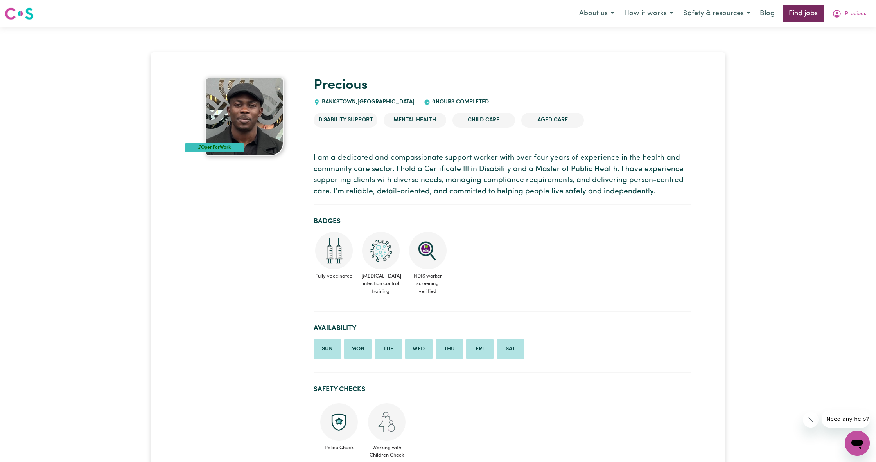
click at [804, 17] on link "Find jobs" at bounding box center [803, 13] width 41 height 17
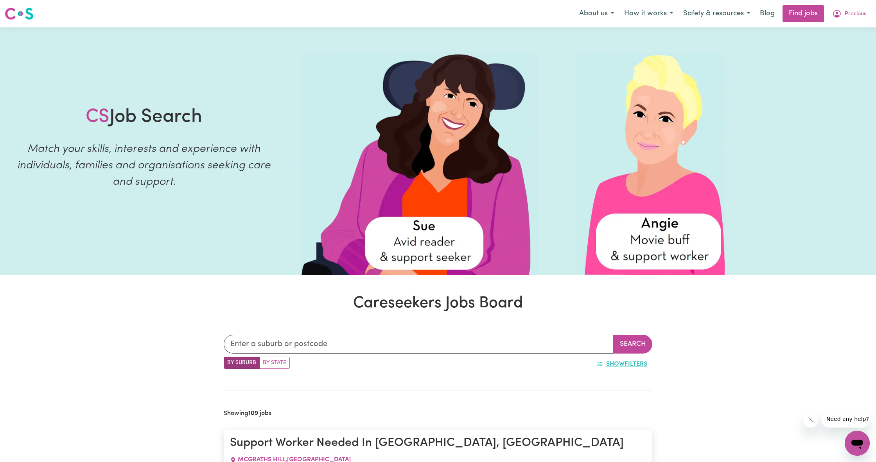
click at [602, 364] on button "Show Filters" at bounding box center [622, 363] width 61 height 15
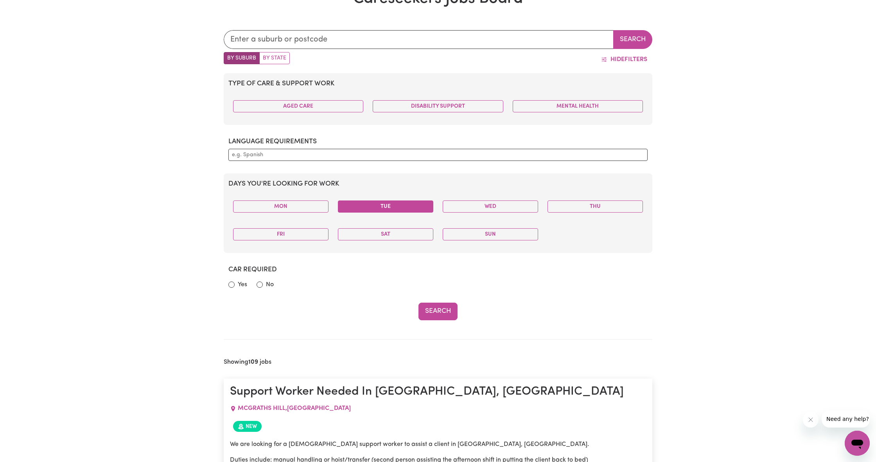
scroll to position [304, 1]
drag, startPoint x: 301, startPoint y: 204, endPoint x: 362, endPoint y: 207, distance: 61.1
click at [304, 205] on button "Mon" at bounding box center [280, 207] width 95 height 12
drag, startPoint x: 383, startPoint y: 205, endPoint x: 406, endPoint y: 211, distance: 24.3
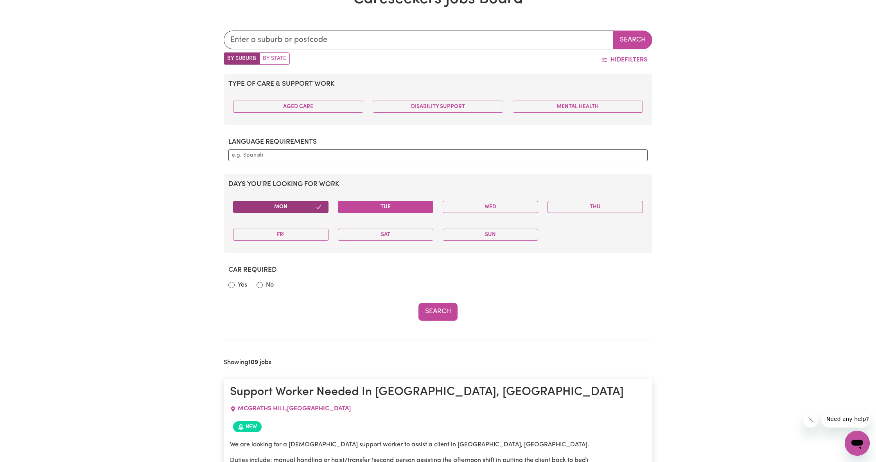
click at [384, 206] on button "Tue" at bounding box center [385, 207] width 95 height 12
drag, startPoint x: 479, startPoint y: 210, endPoint x: 499, endPoint y: 210, distance: 20.0
click at [479, 210] on button "Wed" at bounding box center [490, 207] width 95 height 12
drag, startPoint x: 624, startPoint y: 211, endPoint x: 532, endPoint y: 226, distance: 93.5
click at [624, 211] on button "Thu" at bounding box center [595, 207] width 95 height 12
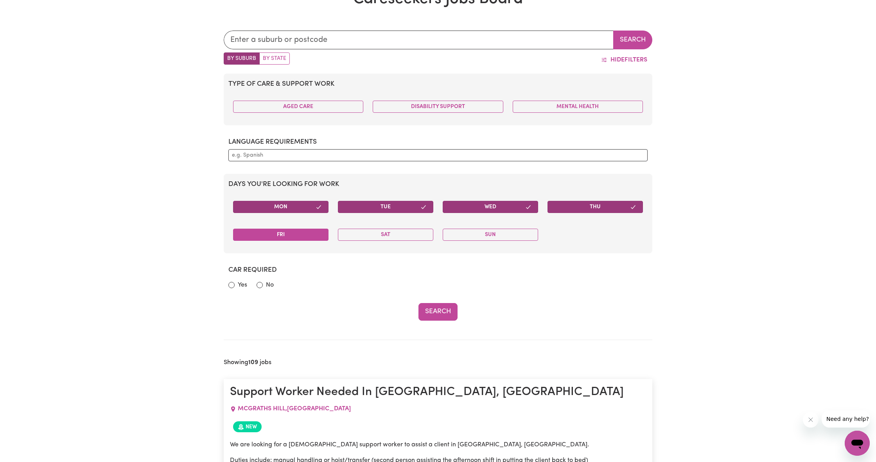
click at [258, 235] on button "Fri" at bounding box center [280, 234] width 95 height 12
drag, startPoint x: 355, startPoint y: 232, endPoint x: 405, endPoint y: 235, distance: 50.5
click at [357, 232] on button "Sat" at bounding box center [385, 234] width 95 height 12
click at [513, 238] on button "Sun" at bounding box center [490, 234] width 95 height 12
drag, startPoint x: 430, startPoint y: 113, endPoint x: 440, endPoint y: 113, distance: 9.8
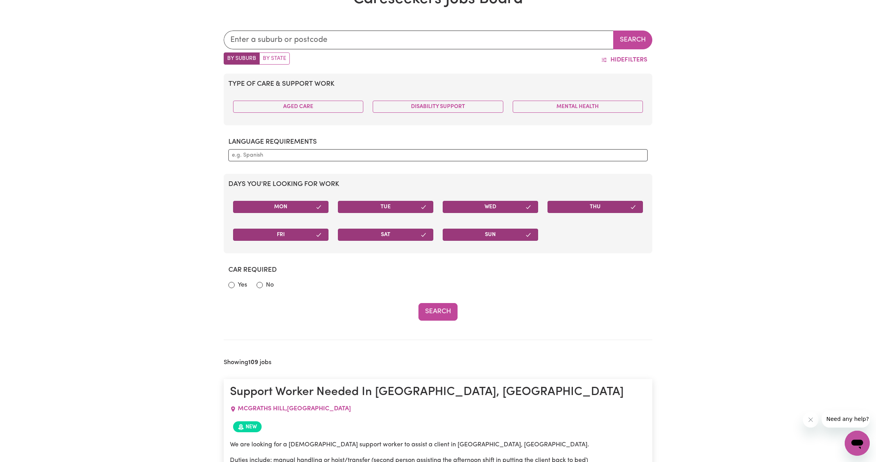
click at [431, 113] on div "Disability Support" at bounding box center [438, 106] width 140 height 25
click at [576, 108] on button "Mental Health" at bounding box center [578, 107] width 130 height 12
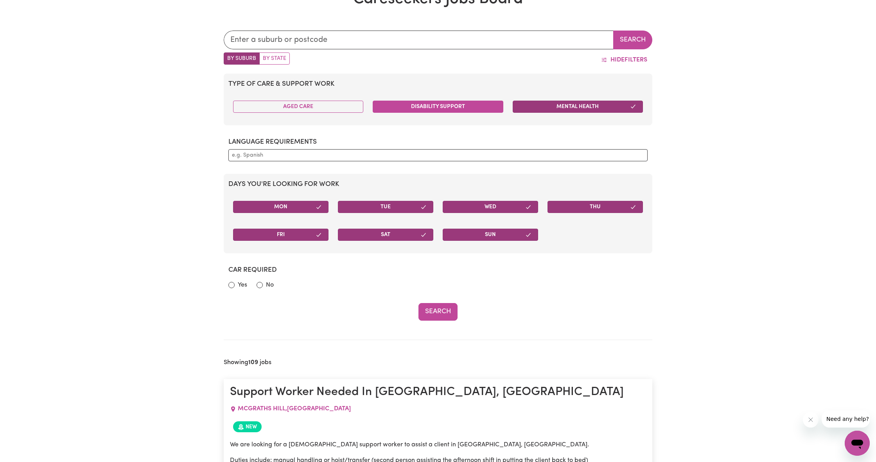
click at [463, 102] on button "Disability Support" at bounding box center [438, 107] width 130 height 12
click at [322, 102] on button "Aged Care" at bounding box center [298, 107] width 130 height 12
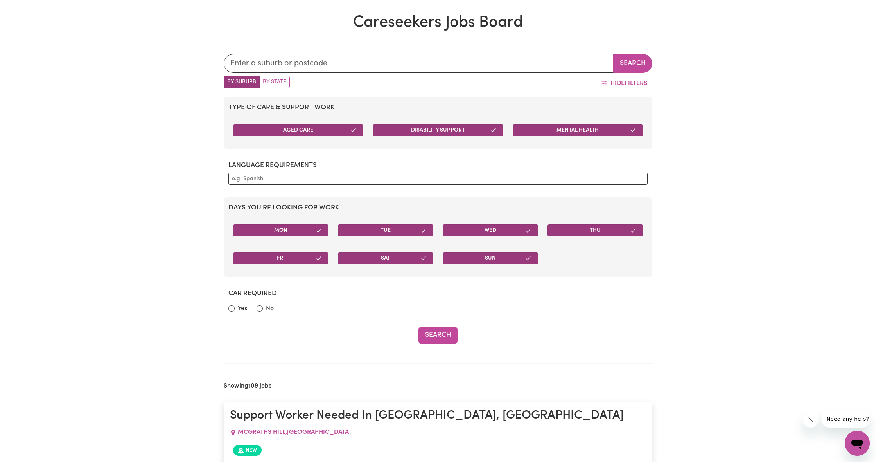
scroll to position [279, 0]
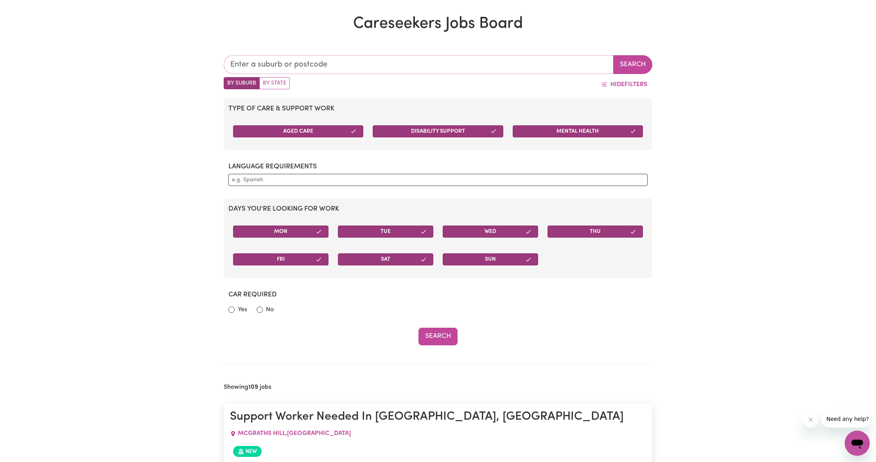
click at [390, 63] on input "text" at bounding box center [419, 64] width 390 height 19
type input "bla"
type input "[GEOGRAPHIC_DATA], [GEOGRAPHIC_DATA], 2439"
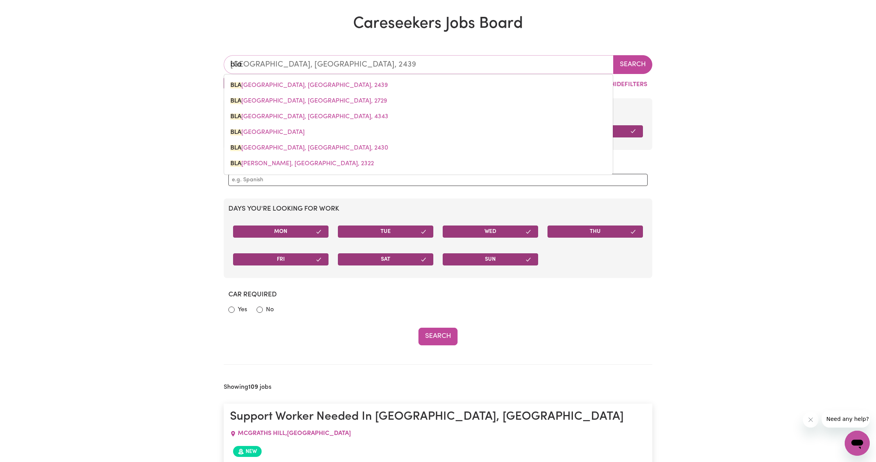
type input "blac"
type input "[STREET_ADDRESS]"
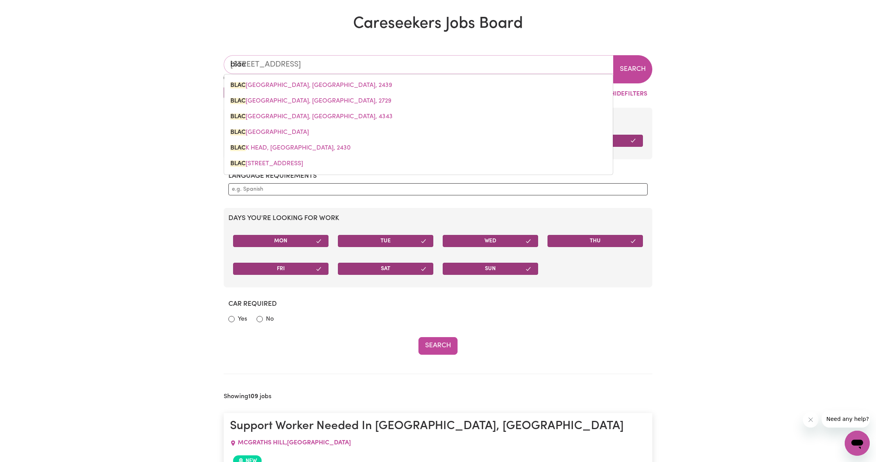
type input "black"
type input "[GEOGRAPHIC_DATA], [GEOGRAPHIC_DATA], 2439"
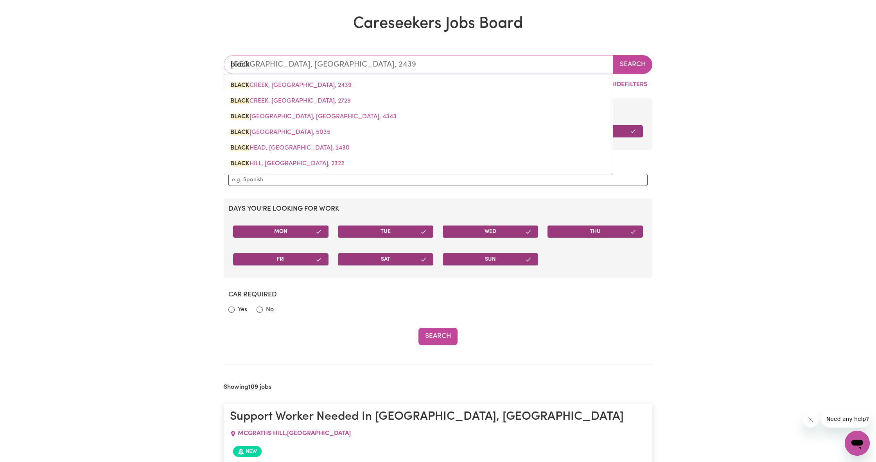
scroll to position [279, 0]
type input "blackt"
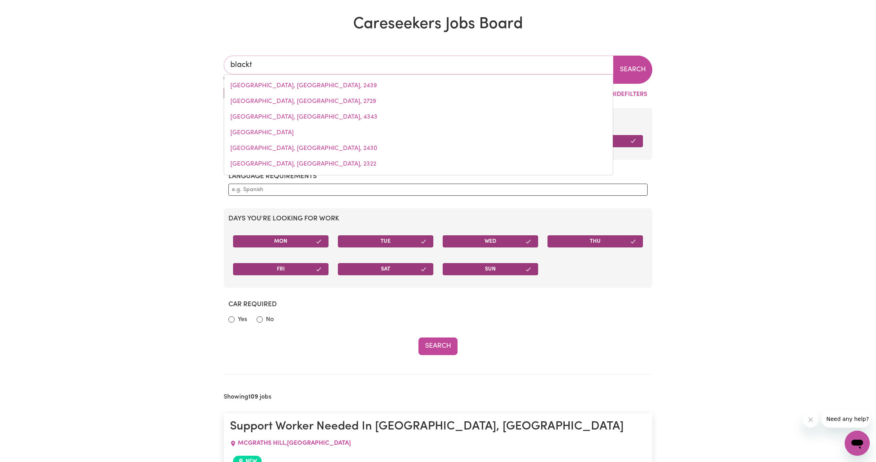
type input "blacktOWN, [GEOGRAPHIC_DATA], 2148"
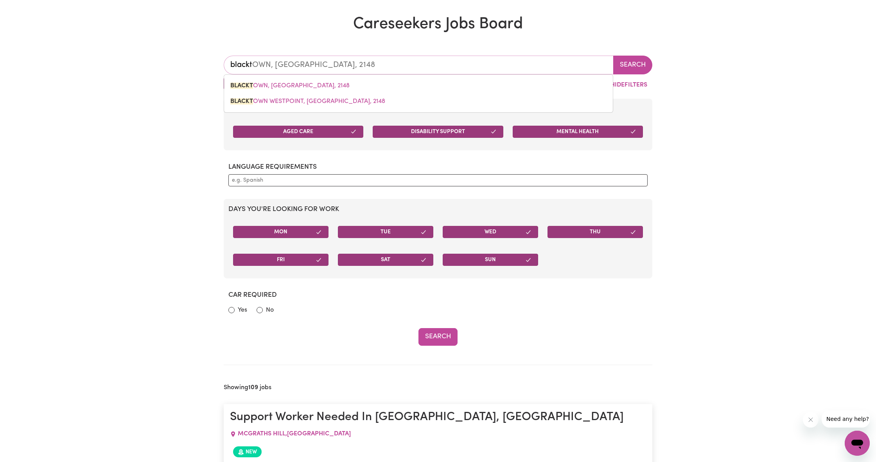
type input "blackto"
type input "blacktoWN, [GEOGRAPHIC_DATA], 2148"
type input "blacktoo"
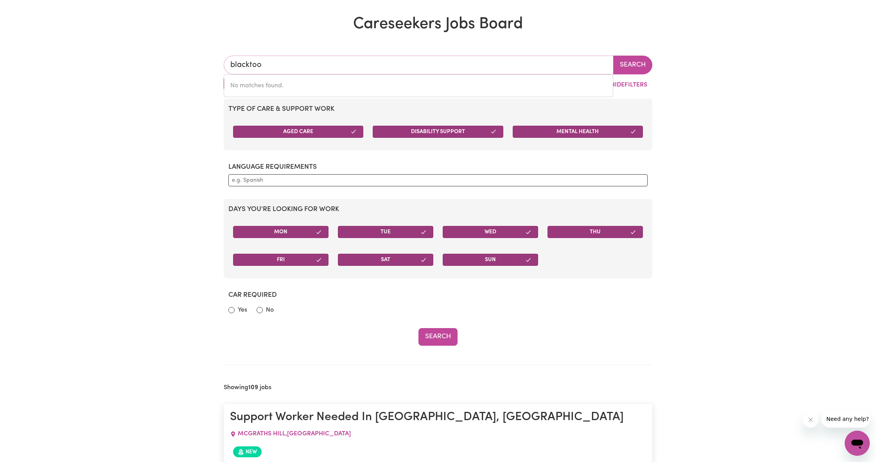
type input "blackto"
type input "blacktoWN, [GEOGRAPHIC_DATA], 2148"
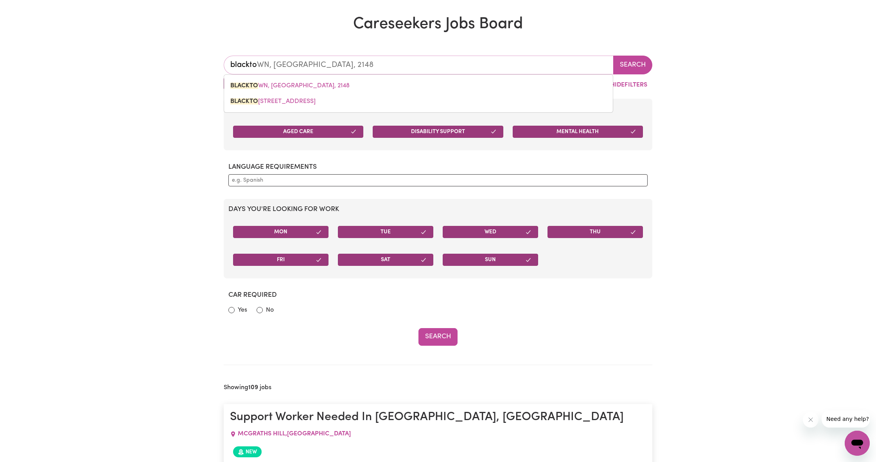
type input "blacktow"
type input "blacktowN, [GEOGRAPHIC_DATA], 2148"
type input "[GEOGRAPHIC_DATA]"
type input "[GEOGRAPHIC_DATA], [GEOGRAPHIC_DATA], 2148"
click at [349, 77] on div "[GEOGRAPHIC_DATA] , [GEOGRAPHIC_DATA], [STREET_ADDRESS]" at bounding box center [419, 93] width 390 height 38
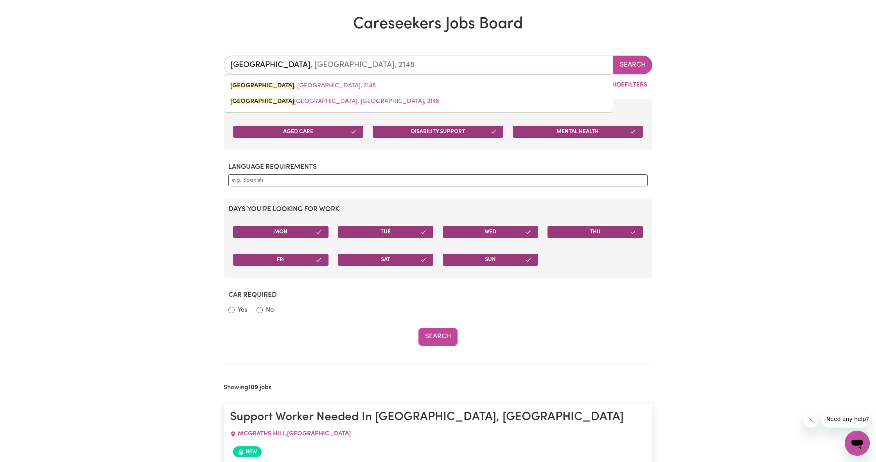
click at [350, 85] on link "[GEOGRAPHIC_DATA] , [GEOGRAPHIC_DATA], 2148" at bounding box center [418, 86] width 389 height 16
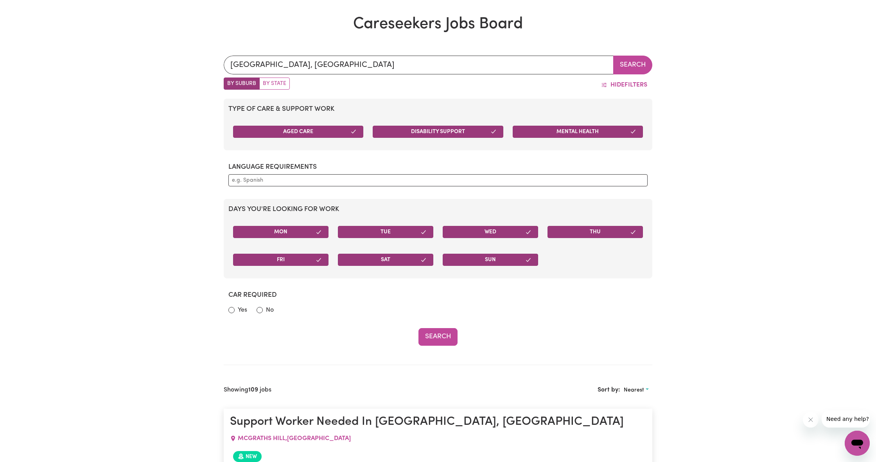
scroll to position [281, 0]
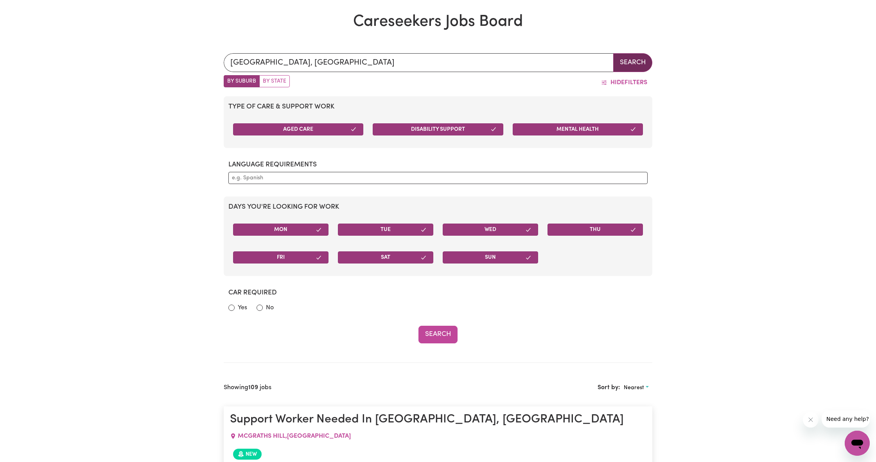
click at [643, 66] on button "Search" at bounding box center [632, 62] width 39 height 19
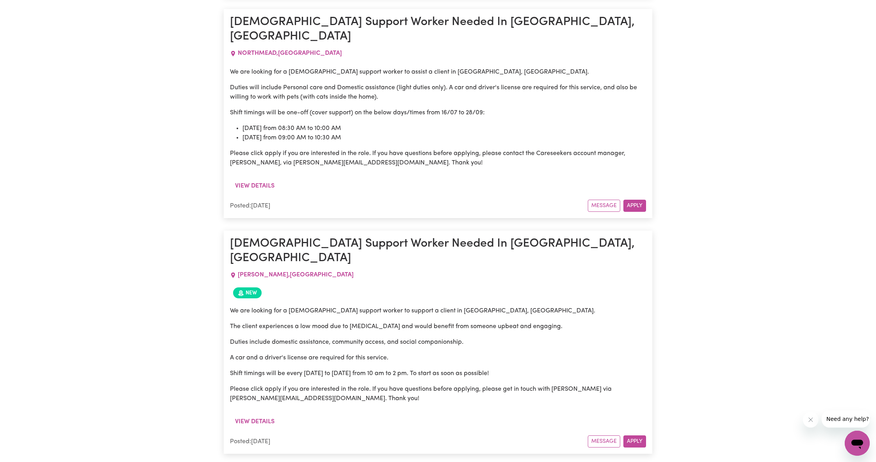
scroll to position [2290, 0]
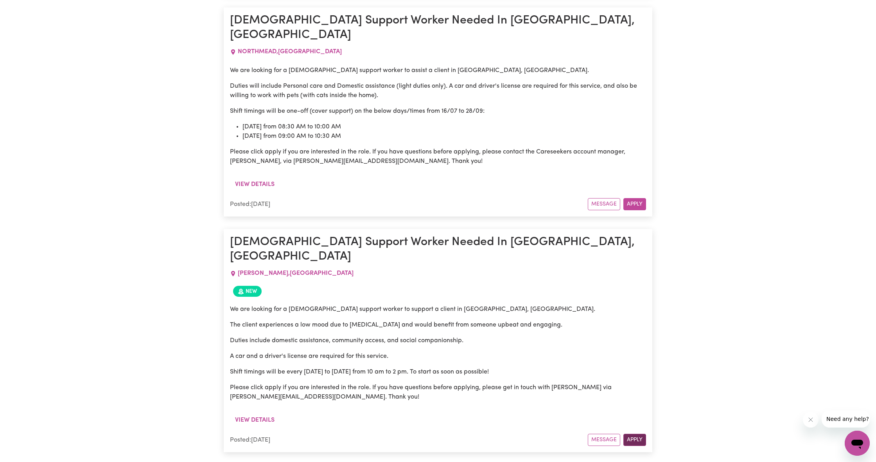
click at [631, 433] on button "Apply" at bounding box center [634, 439] width 23 height 12
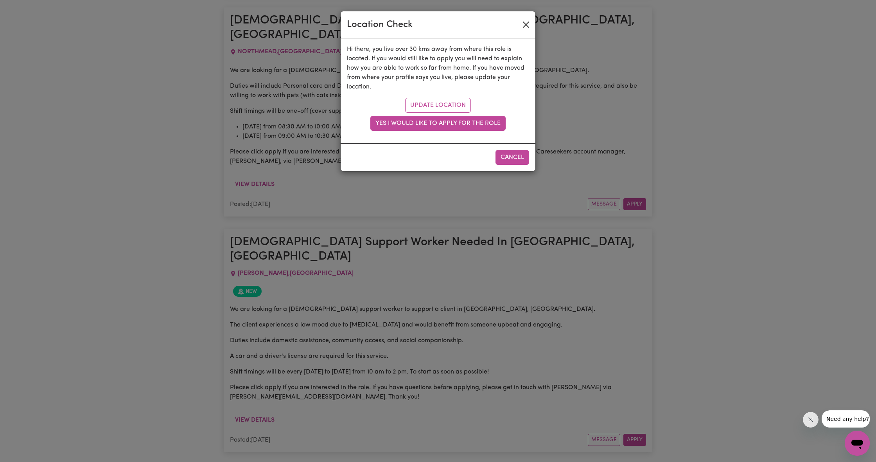
click at [525, 29] on button "Close" at bounding box center [526, 24] width 13 height 13
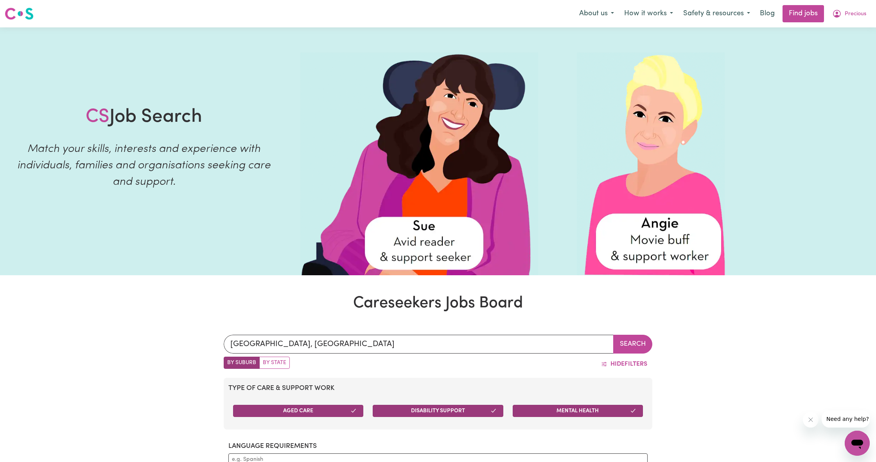
scroll to position [0, 0]
